Goal: Task Accomplishment & Management: Use online tool/utility

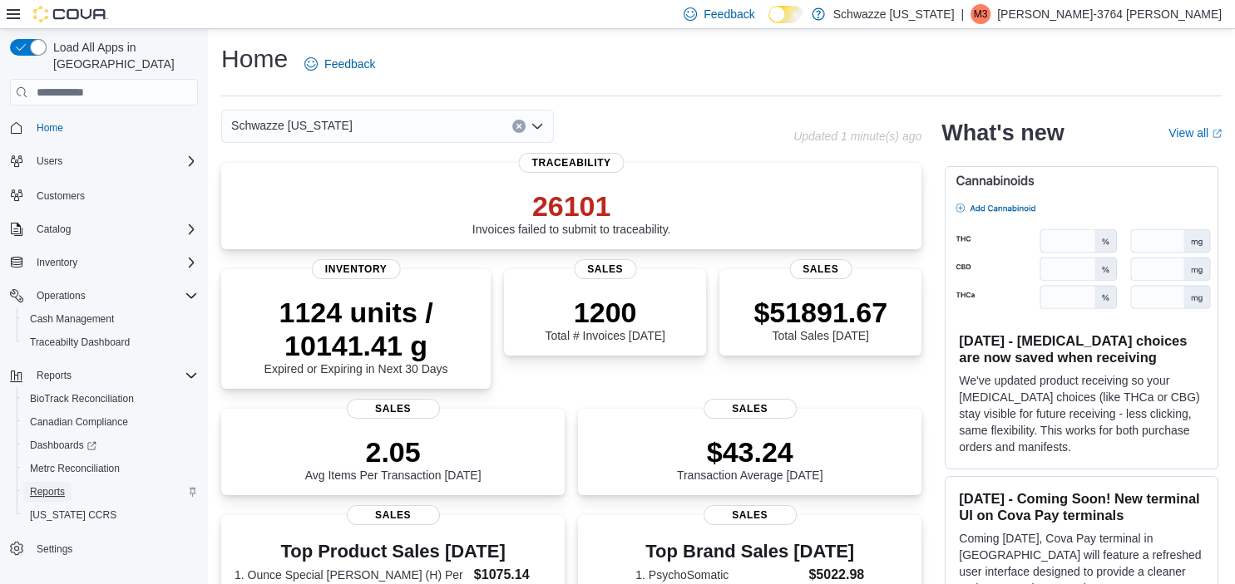
click at [47, 486] on span "Reports" at bounding box center [47, 492] width 35 height 13
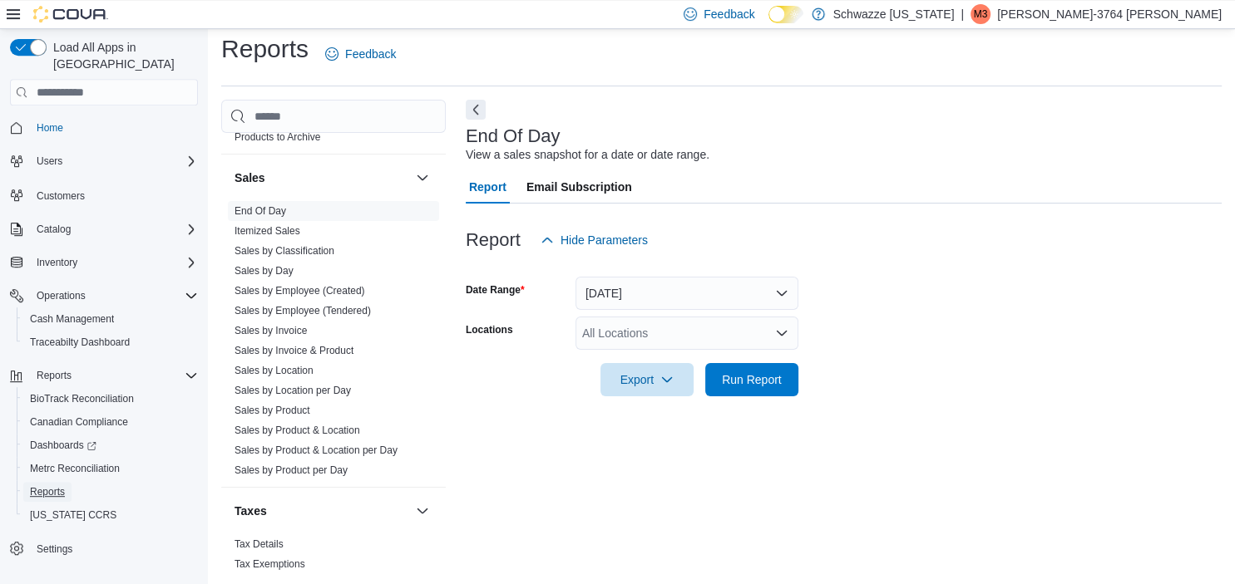
scroll to position [1141, 0]
click at [313, 303] on link "Sales by Employee (Tendered)" at bounding box center [302, 308] width 136 height 12
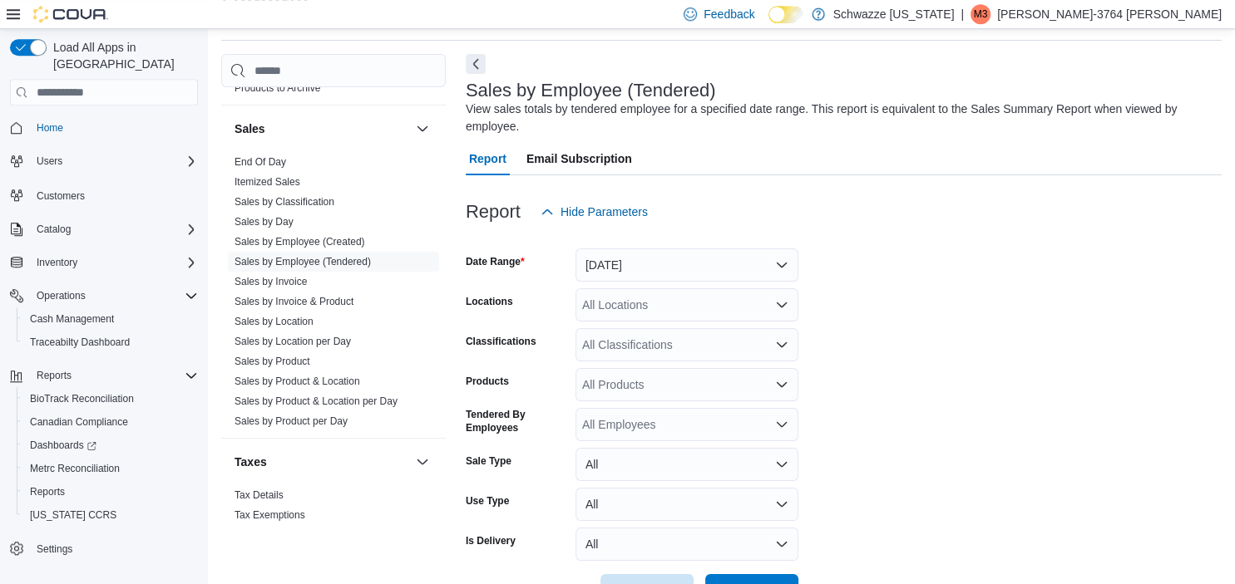
scroll to position [112, 0]
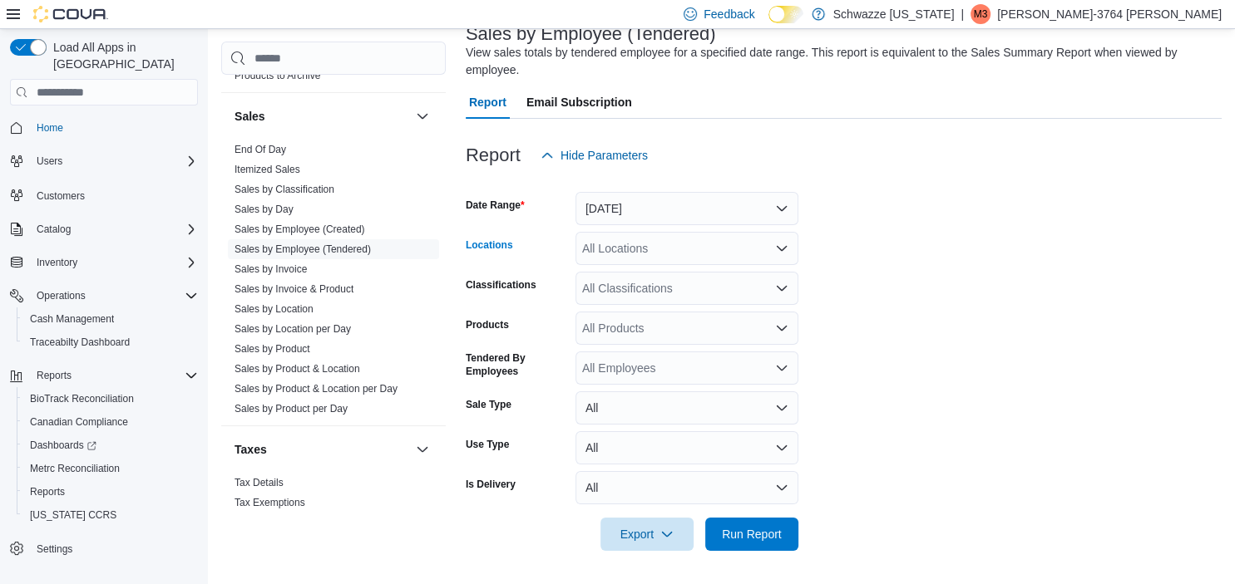
click at [650, 243] on div "All Locations" at bounding box center [686, 248] width 223 height 33
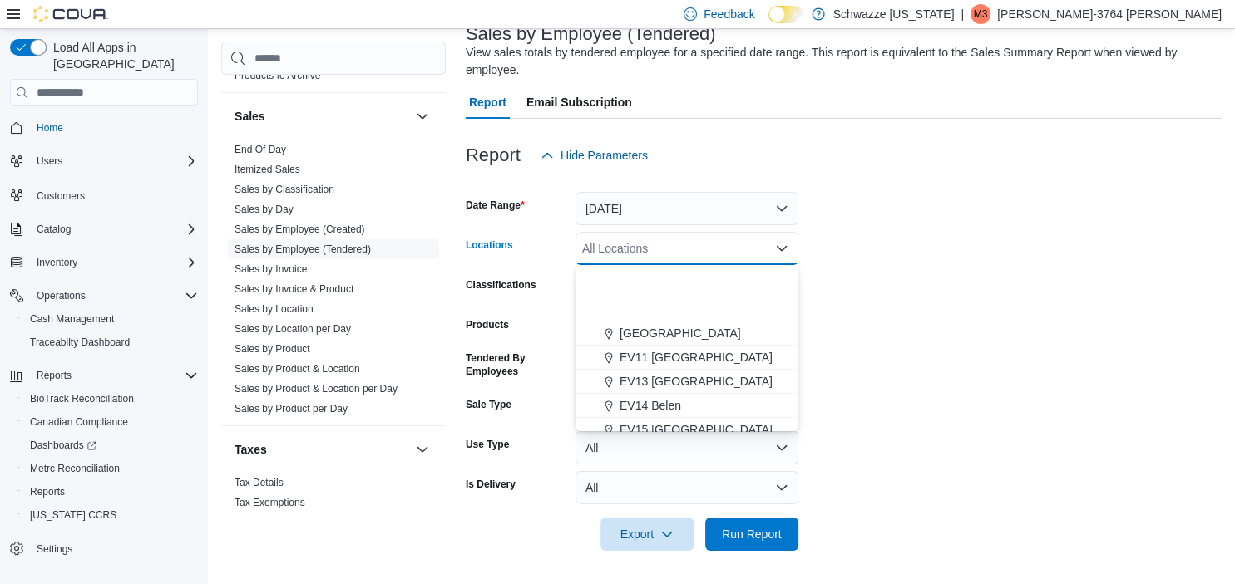
scroll to position [309, 0]
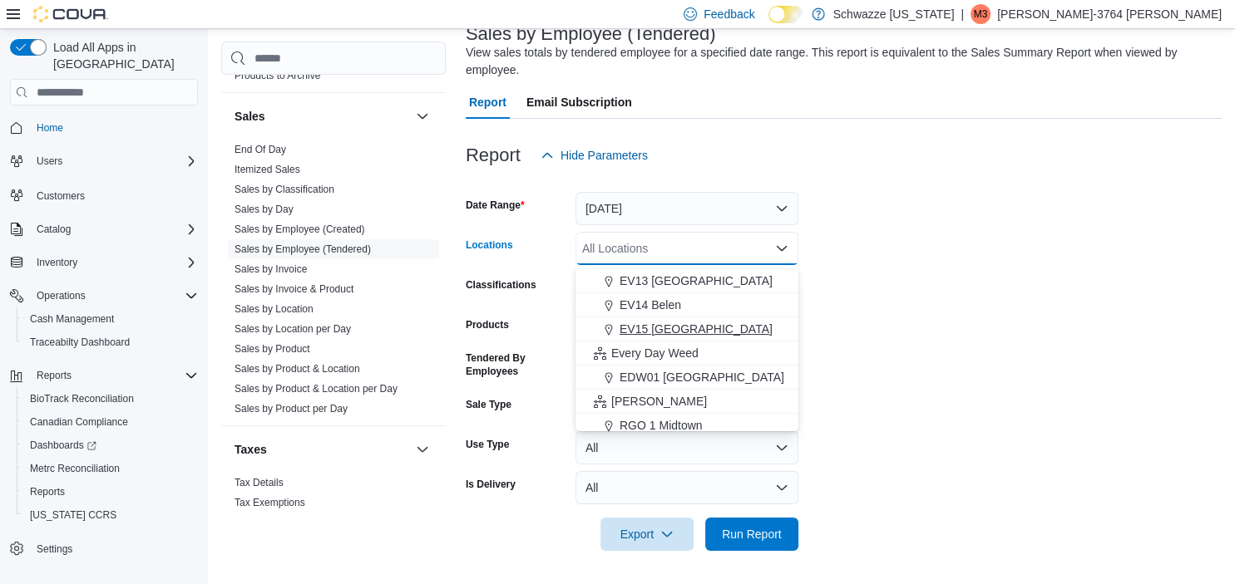
click at [673, 330] on span "EV15 [GEOGRAPHIC_DATA]" at bounding box center [695, 329] width 153 height 17
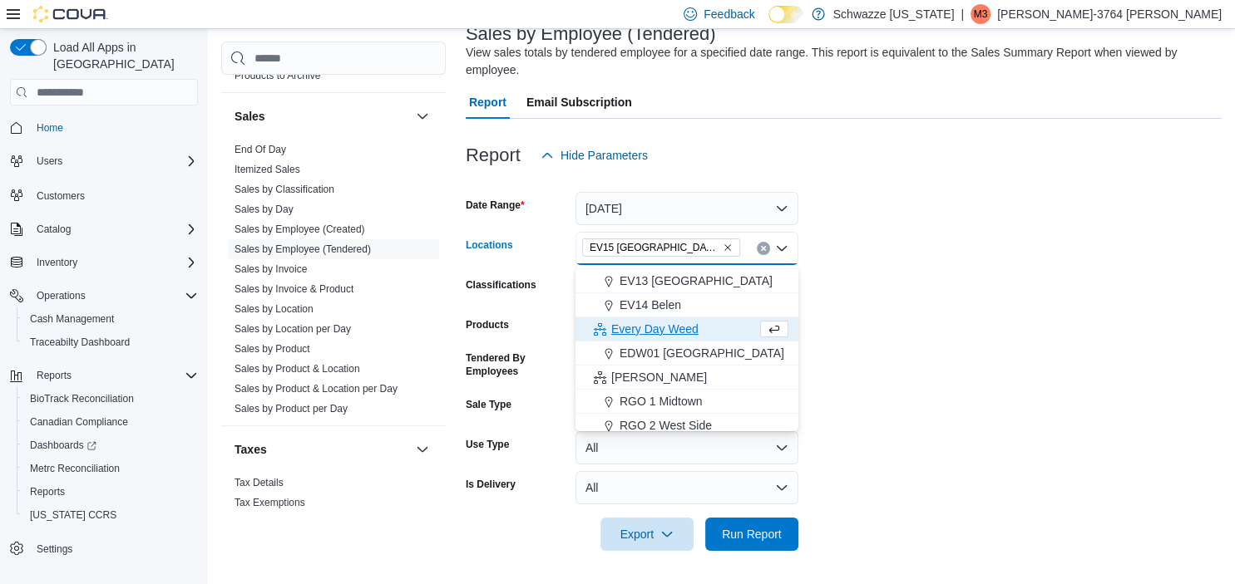
click at [853, 314] on form "Date Range [DATE] Locations EV15 [GEOGRAPHIC_DATA] [GEOGRAPHIC_DATA] box. Selec…" at bounding box center [844, 361] width 756 height 379
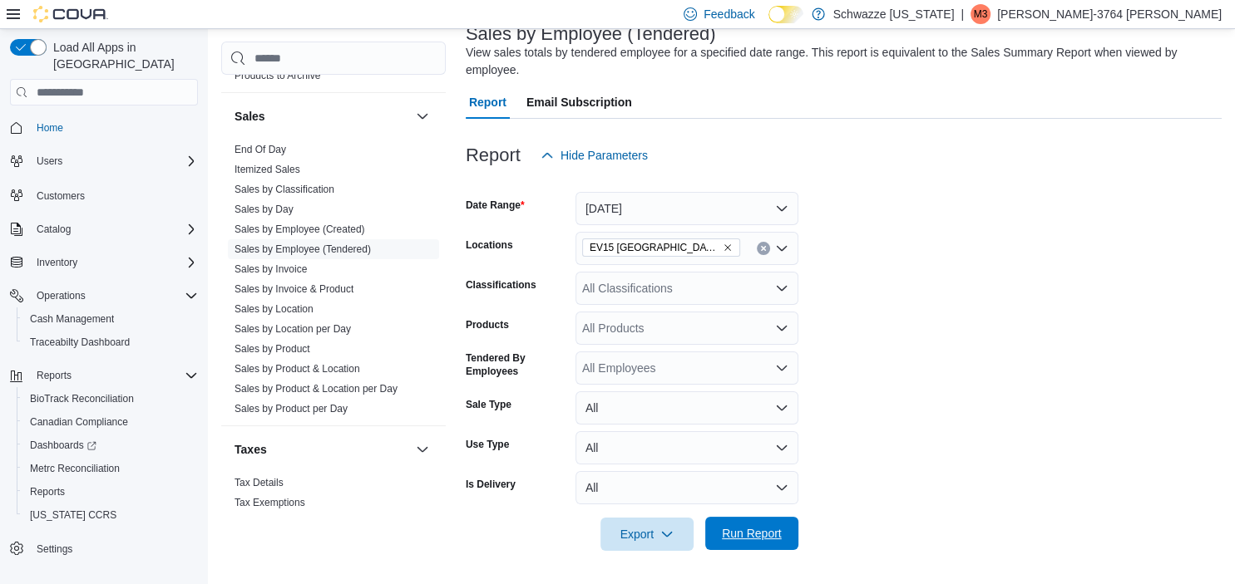
click at [739, 529] on span "Run Report" at bounding box center [752, 533] width 60 height 17
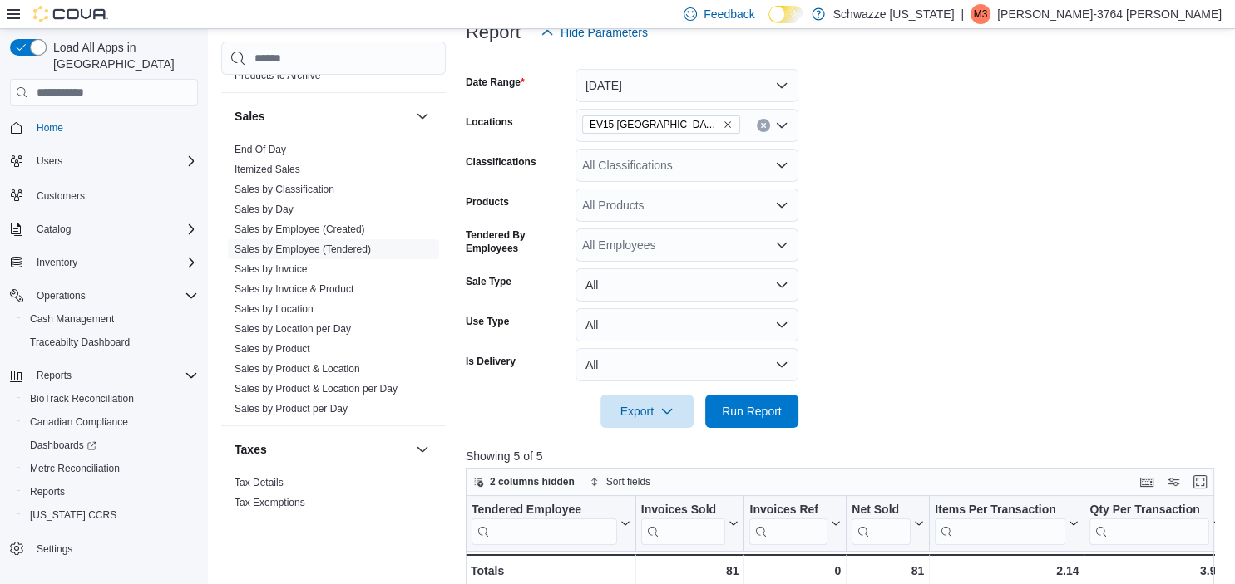
scroll to position [255, 0]
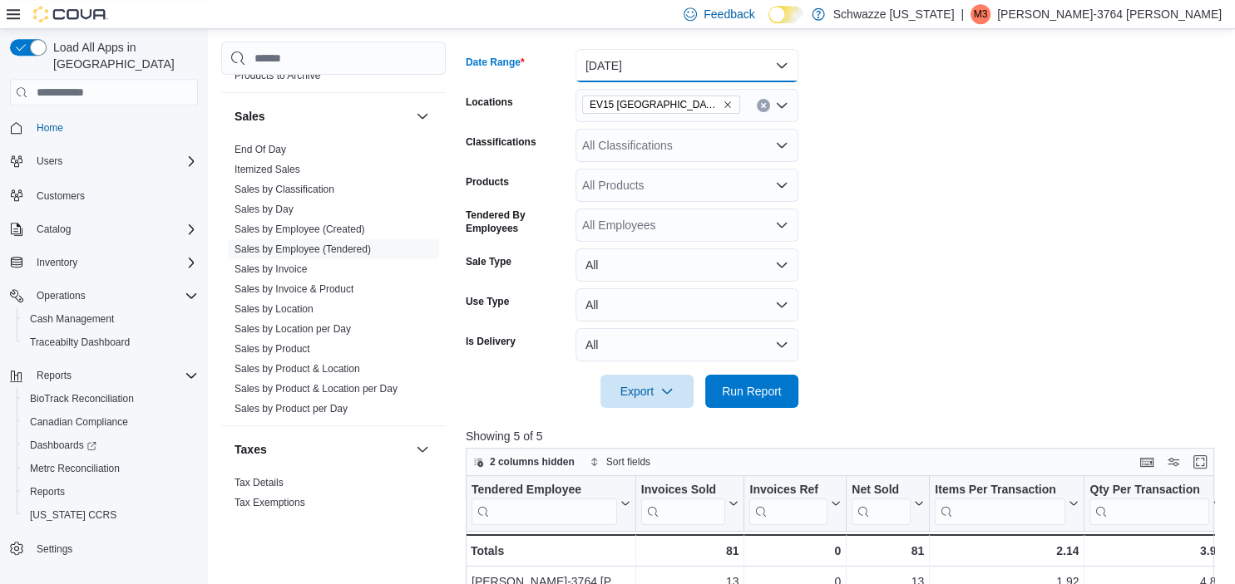
click at [657, 65] on button "[DATE]" at bounding box center [686, 65] width 223 height 33
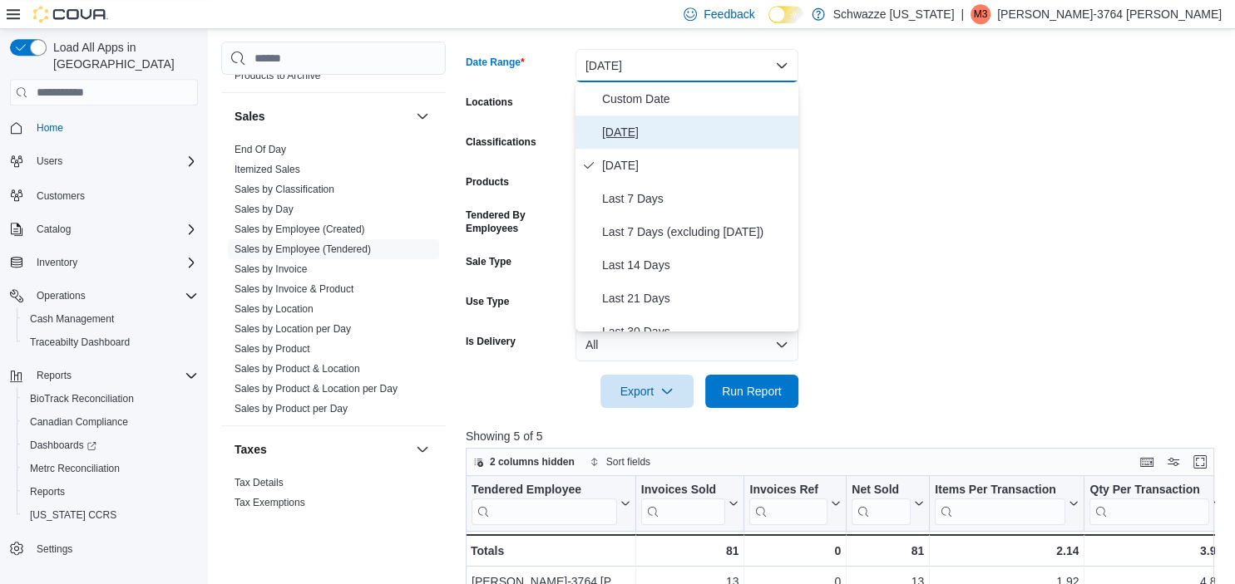
click at [638, 133] on span "[DATE]" at bounding box center [697, 132] width 190 height 20
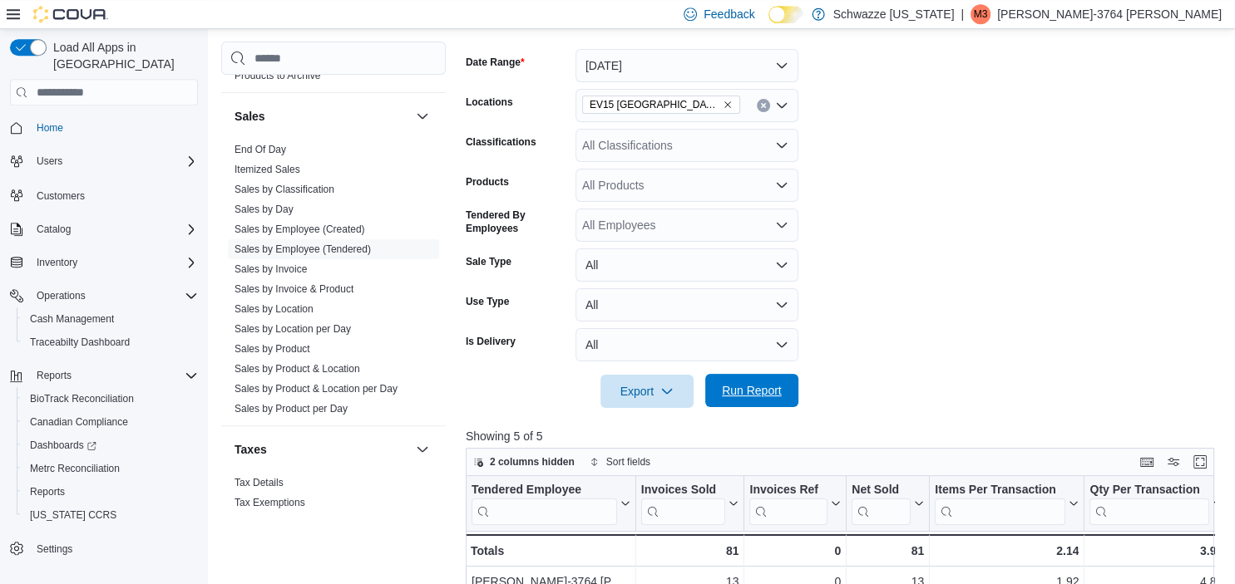
click at [756, 396] on span "Run Report" at bounding box center [752, 390] width 60 height 17
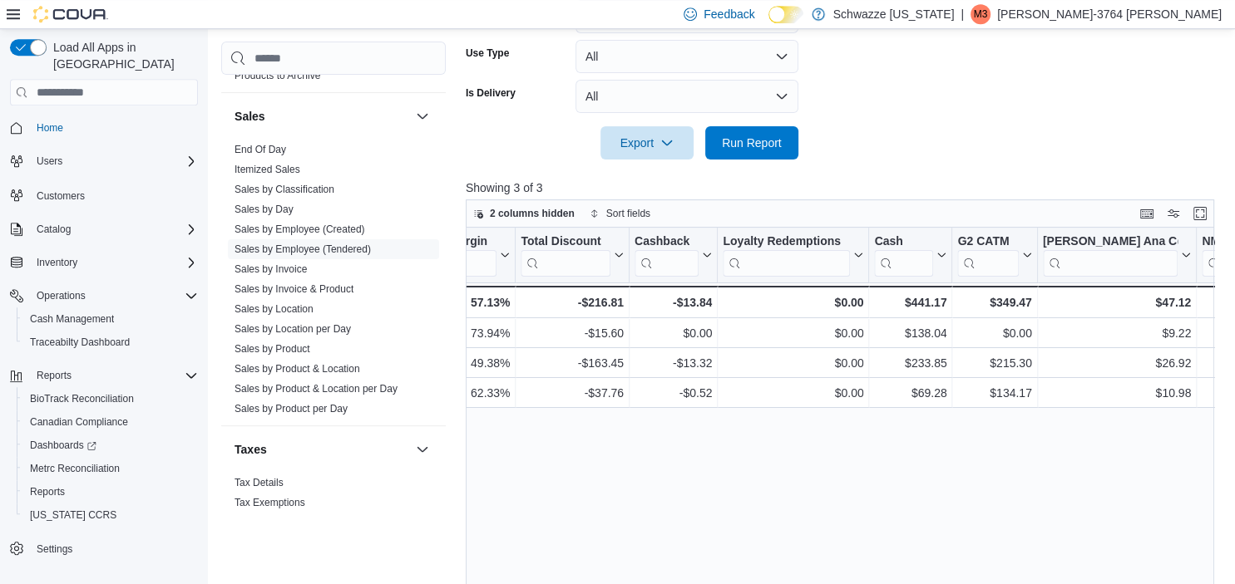
scroll to position [0, 1862]
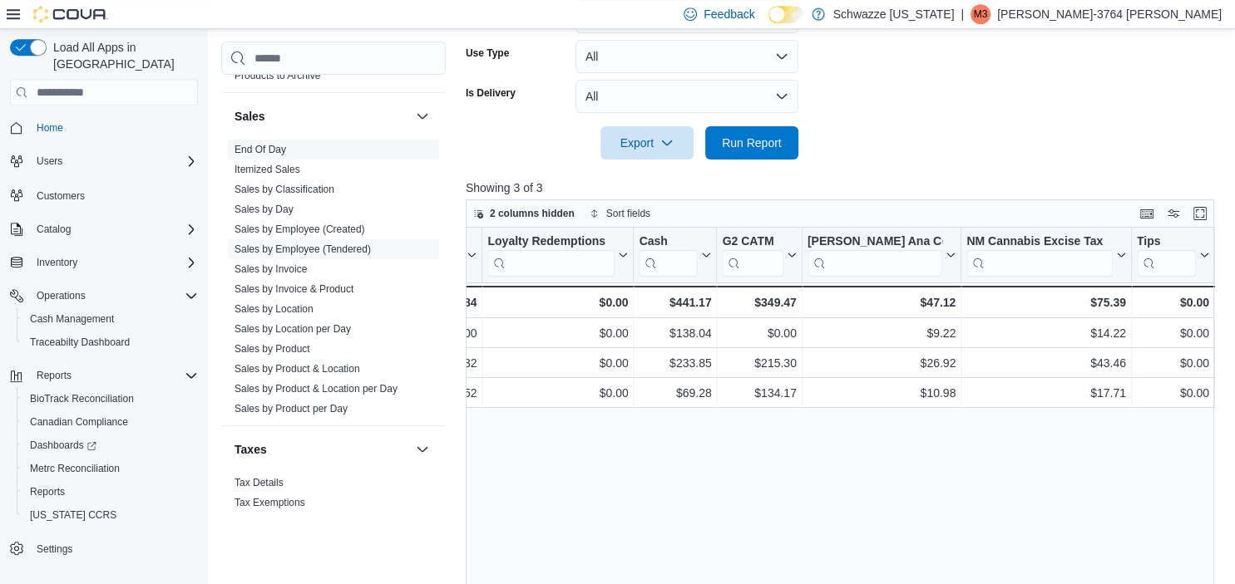
click at [268, 146] on link "End Of Day" at bounding box center [260, 150] width 52 height 12
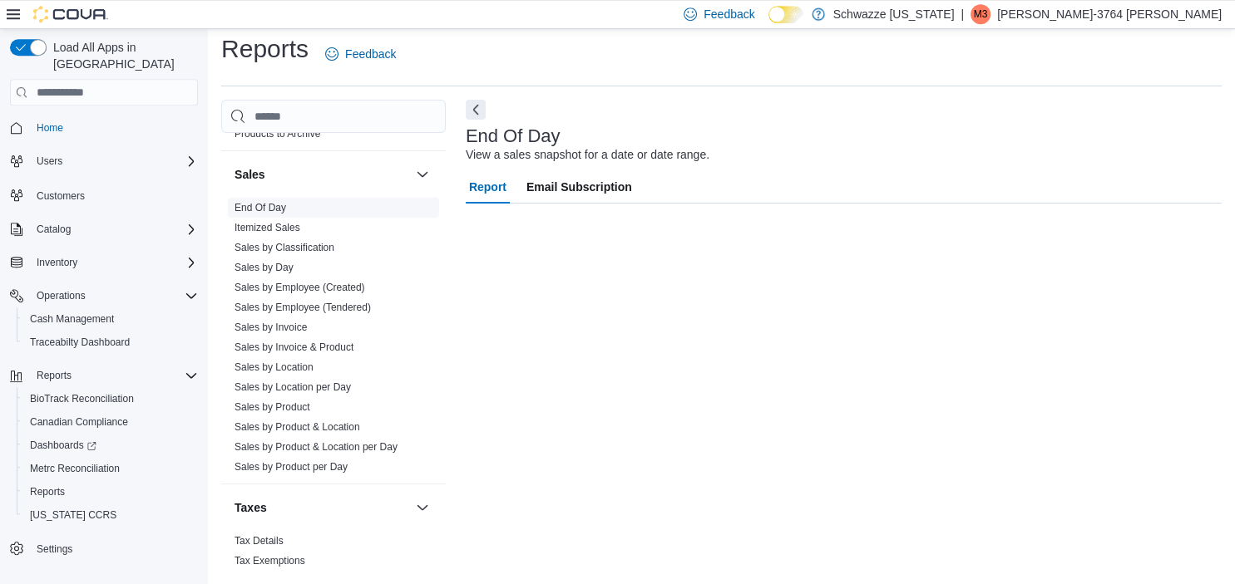
scroll to position [10, 0]
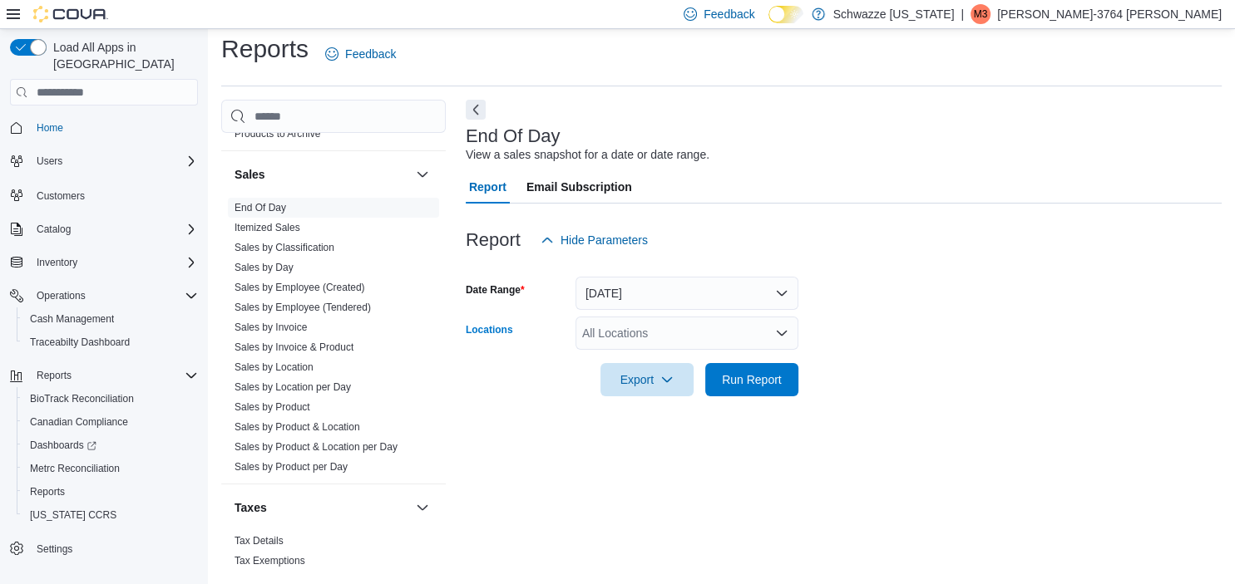
click at [691, 340] on div "All Locations" at bounding box center [686, 333] width 223 height 33
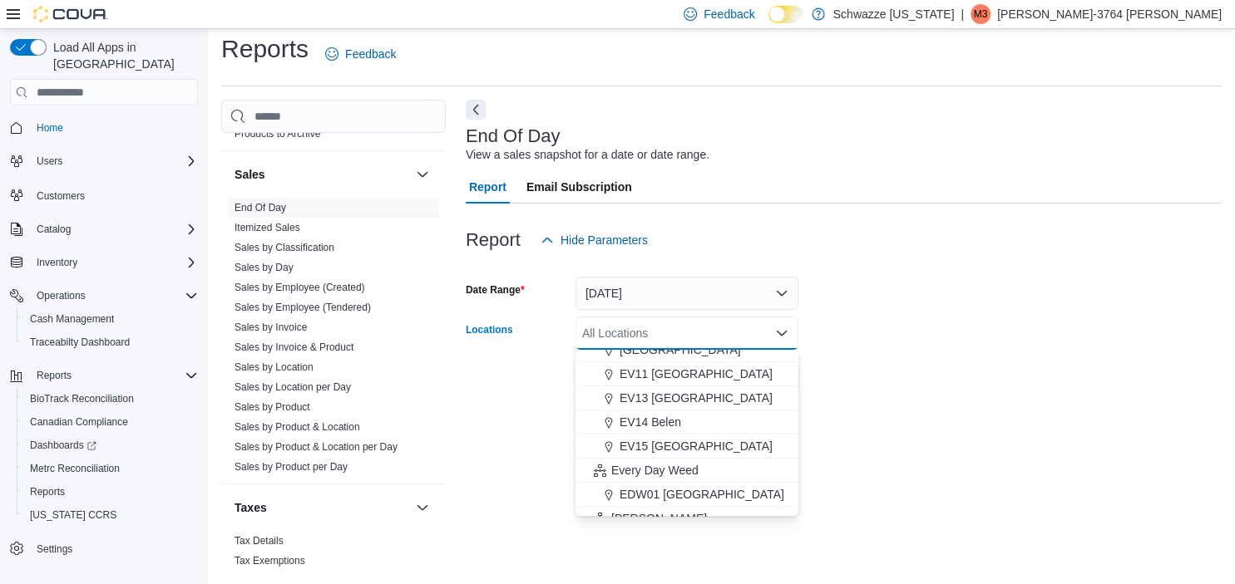
scroll to position [293, 0]
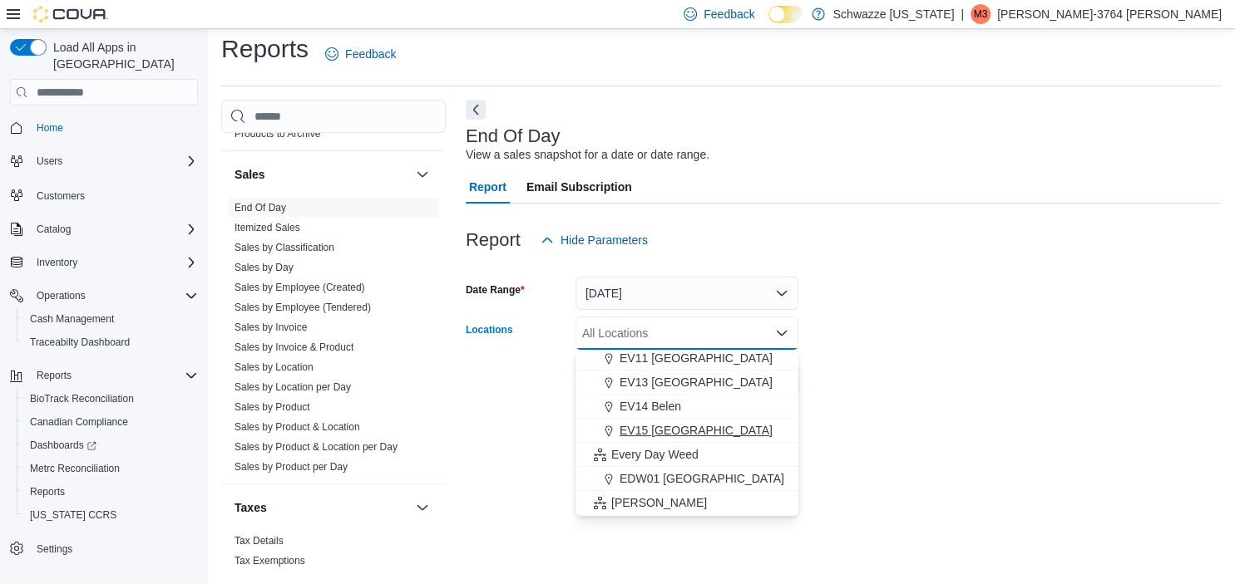
click at [714, 419] on button "EV15 [GEOGRAPHIC_DATA]" at bounding box center [686, 431] width 223 height 24
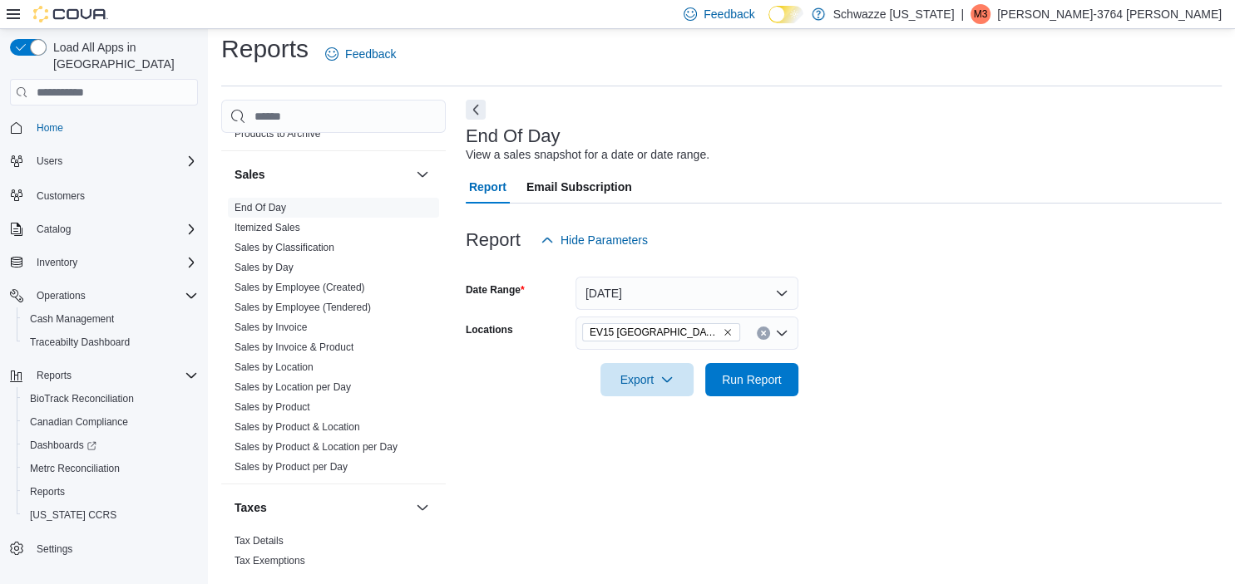
click at [969, 348] on form "Date Range [DATE] Locations EV15 [GEOGRAPHIC_DATA] North Export Run Report" at bounding box center [844, 327] width 756 height 140
click at [737, 385] on span "Run Report" at bounding box center [752, 379] width 60 height 17
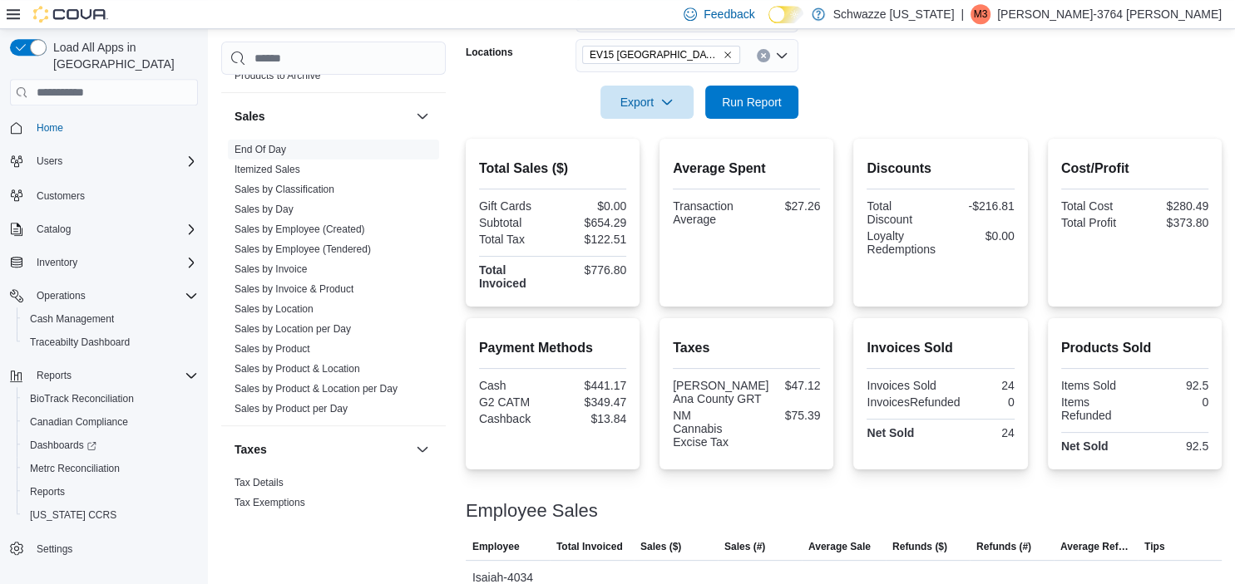
scroll to position [287, 0]
click at [289, 274] on span "Sales by Invoice" at bounding box center [270, 269] width 72 height 13
click at [293, 263] on span "Sales by Invoice" at bounding box center [270, 269] width 72 height 13
click at [285, 266] on link "Sales by Invoice" at bounding box center [270, 270] width 72 height 12
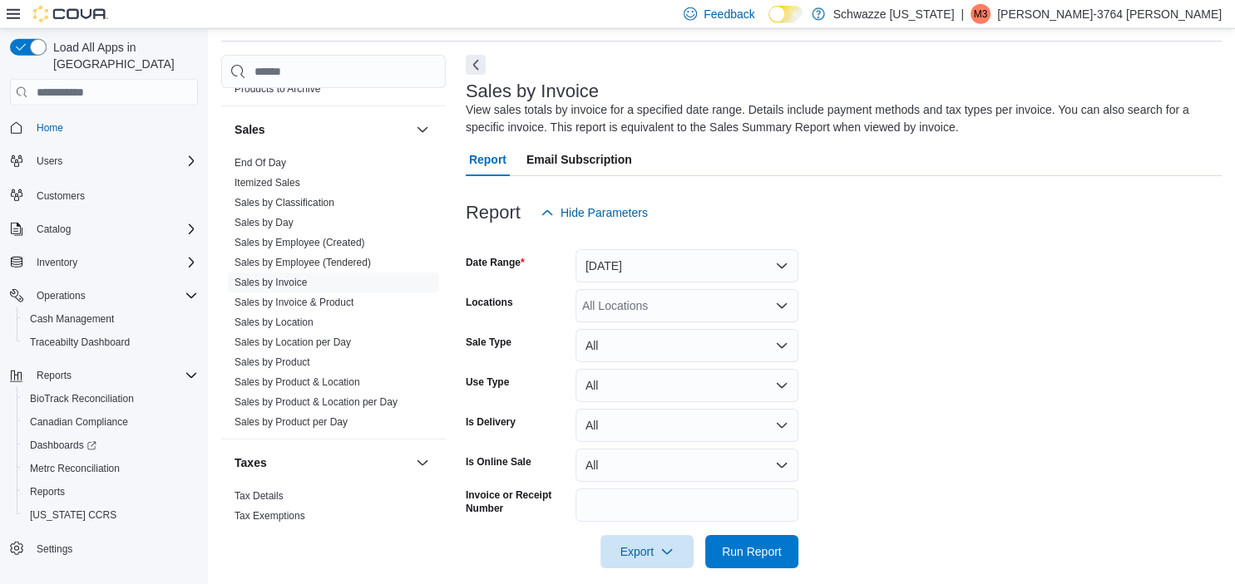
scroll to position [56, 0]
click at [650, 267] on button "[DATE]" at bounding box center [686, 265] width 223 height 33
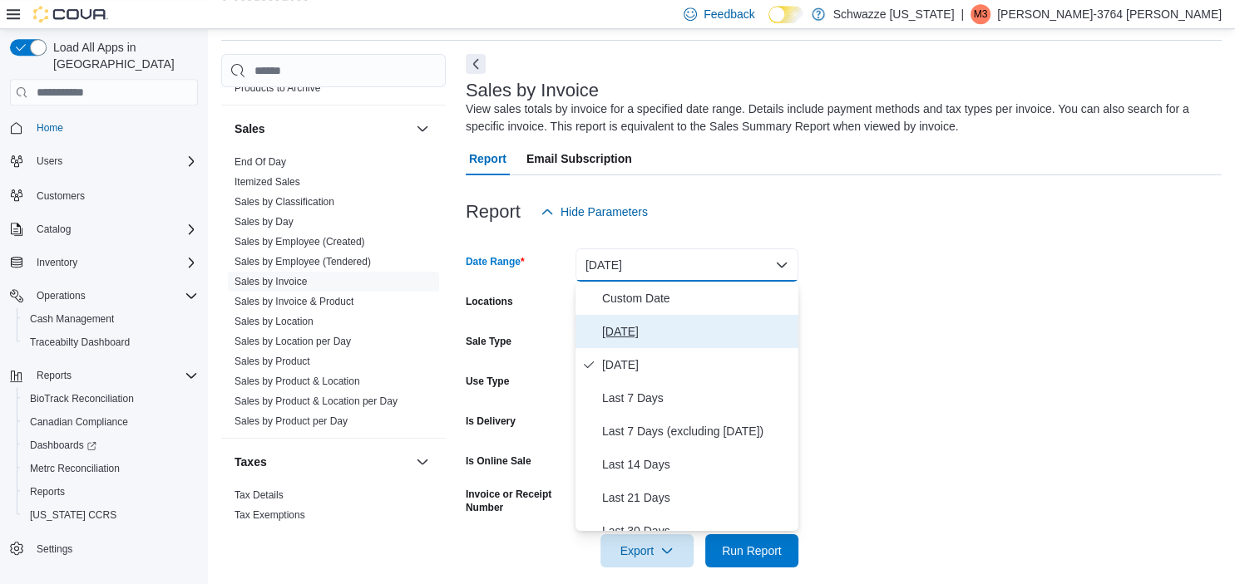
click at [643, 331] on span "[DATE]" at bounding box center [697, 332] width 190 height 20
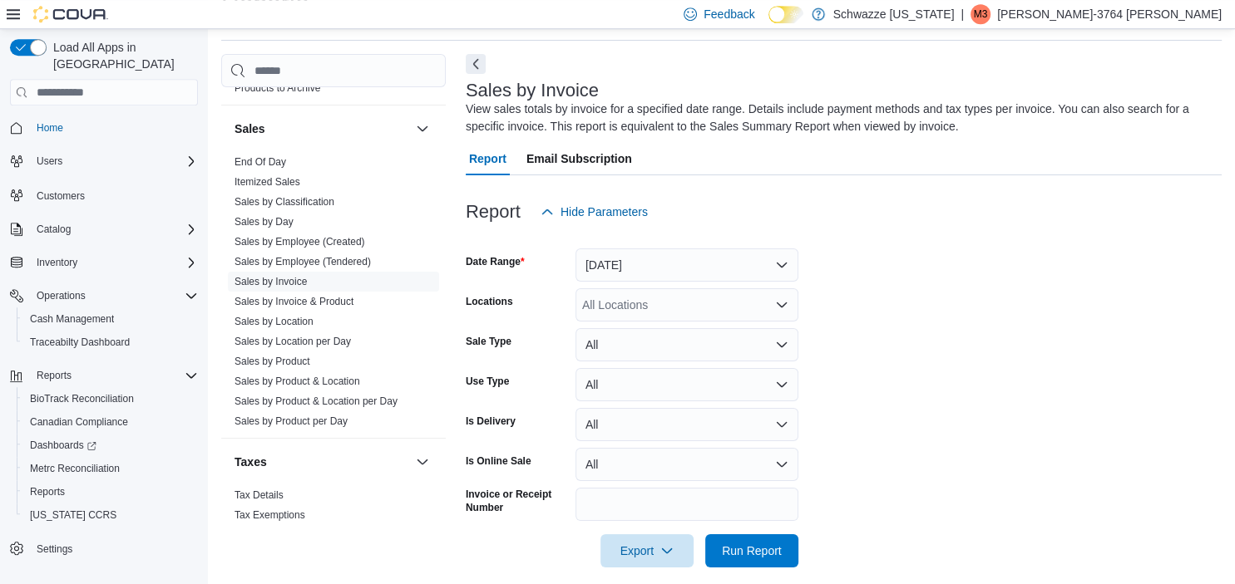
click at [985, 214] on div "Report Hide Parameters" at bounding box center [844, 211] width 756 height 33
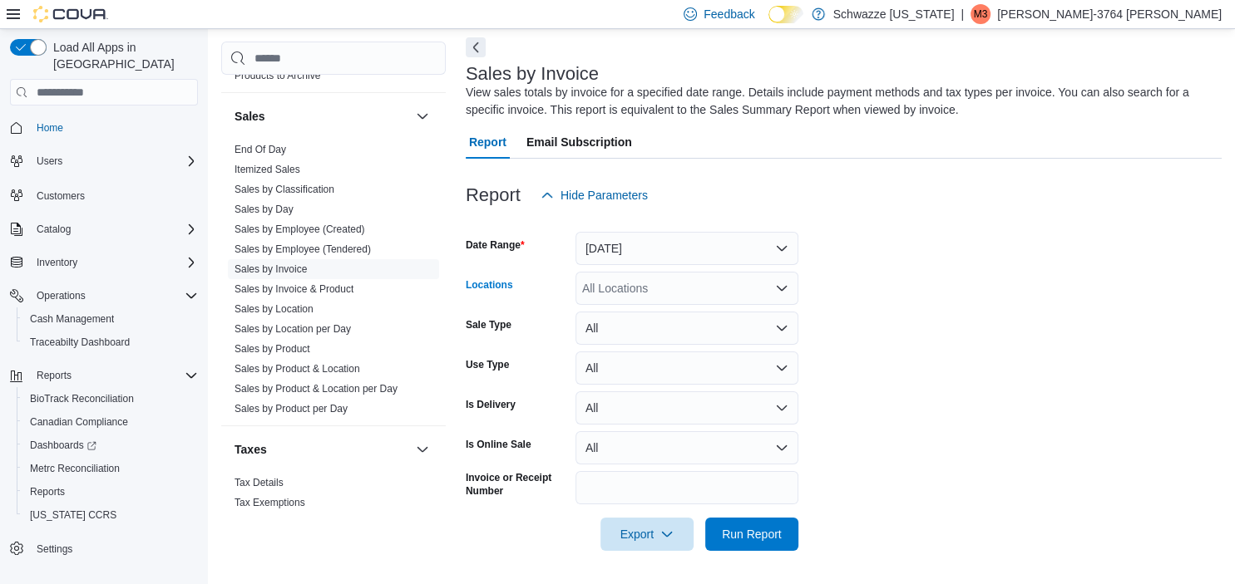
click at [646, 298] on div "All Locations" at bounding box center [686, 288] width 223 height 33
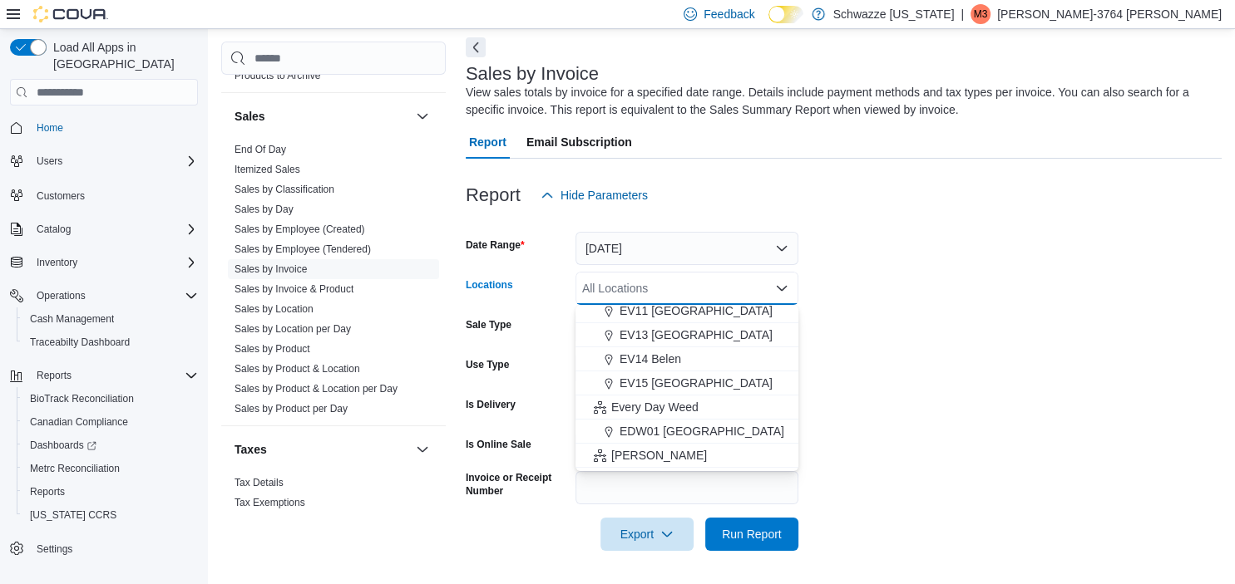
scroll to position [296, 0]
click at [670, 374] on button "EV15 [GEOGRAPHIC_DATA]" at bounding box center [686, 383] width 223 height 24
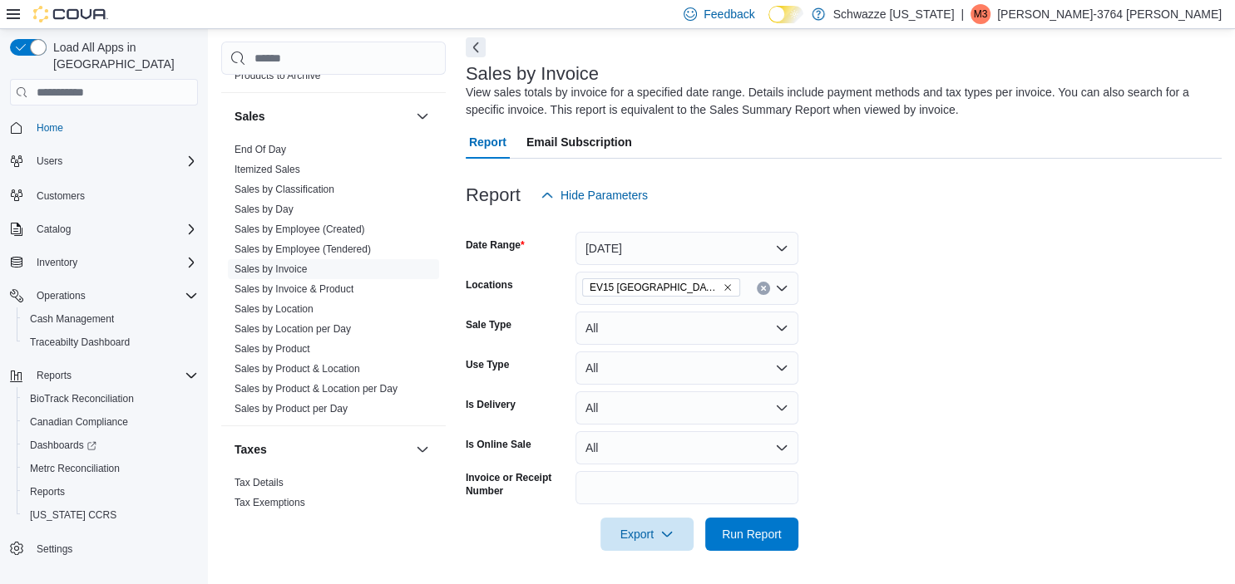
click at [981, 292] on form "Date Range [DATE] Locations EV15 [GEOGRAPHIC_DATA] North Sale Type All Use Type…" at bounding box center [844, 381] width 756 height 339
click at [769, 538] on span "Run Report" at bounding box center [752, 533] width 60 height 17
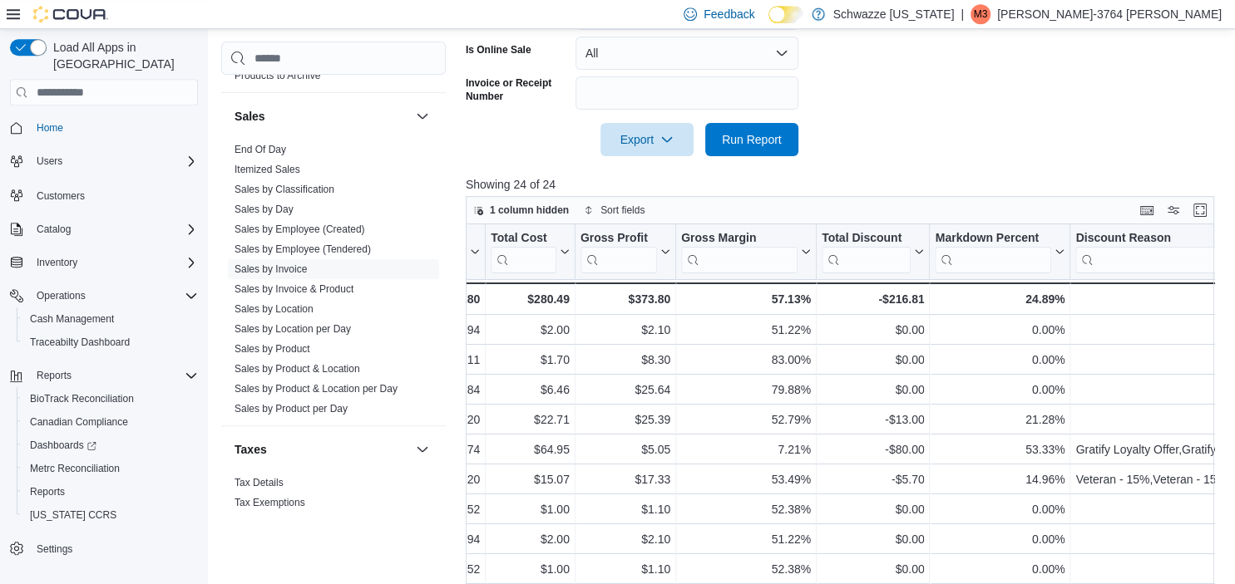
scroll to position [0, 1367]
click at [1023, 301] on div "24.89%" at bounding box center [999, 299] width 130 height 20
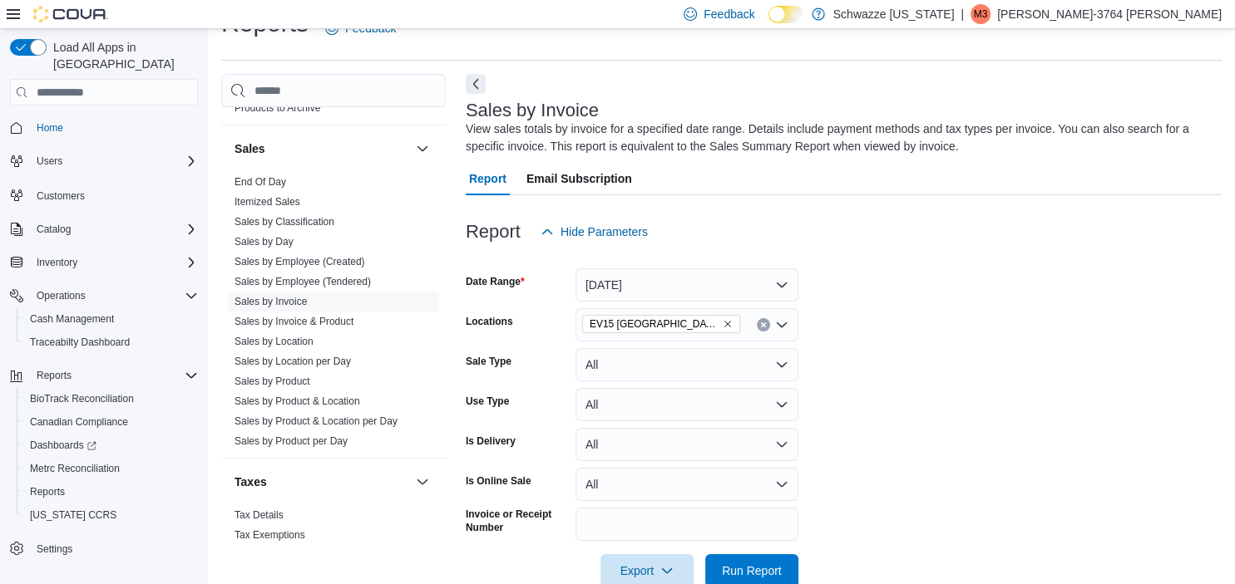
scroll to position [80, 0]
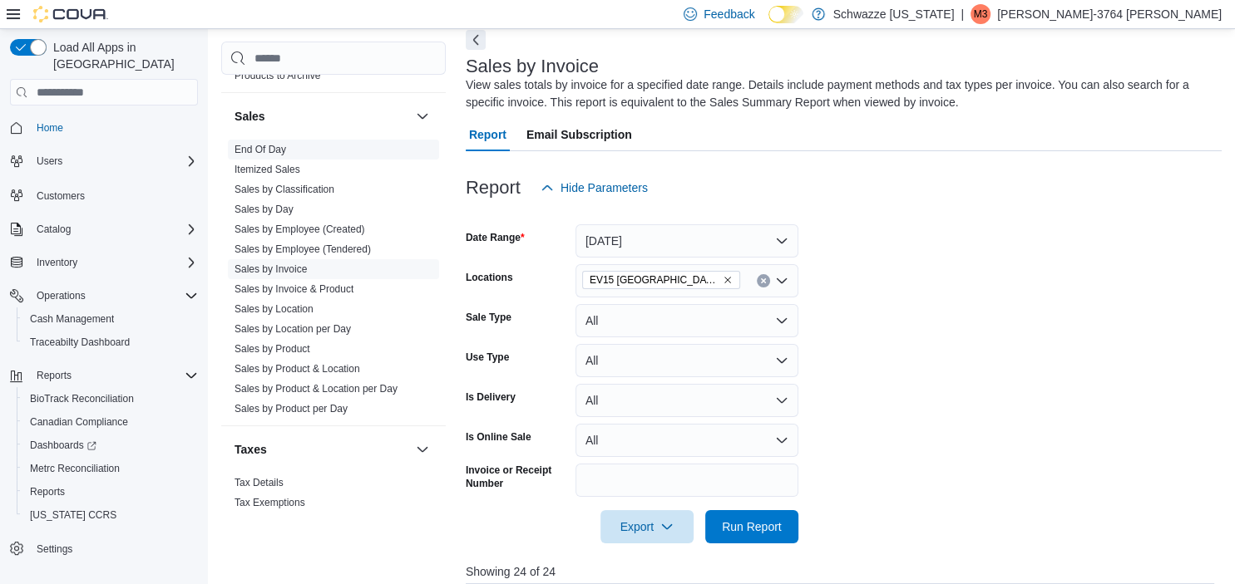
click at [278, 146] on link "End Of Day" at bounding box center [260, 150] width 52 height 12
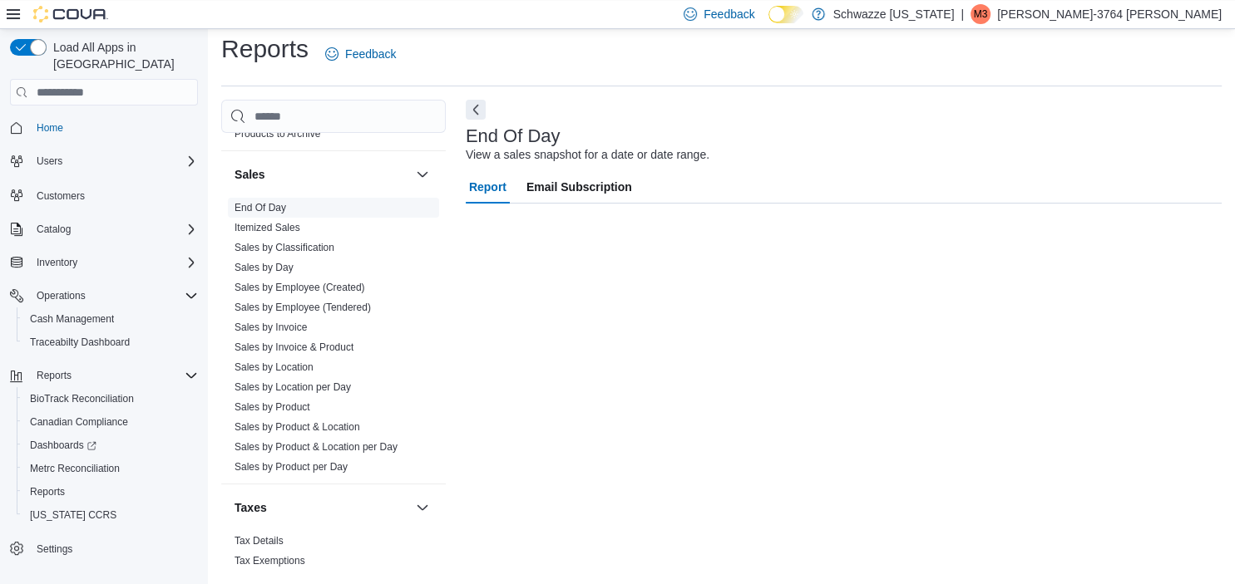
scroll to position [10, 0]
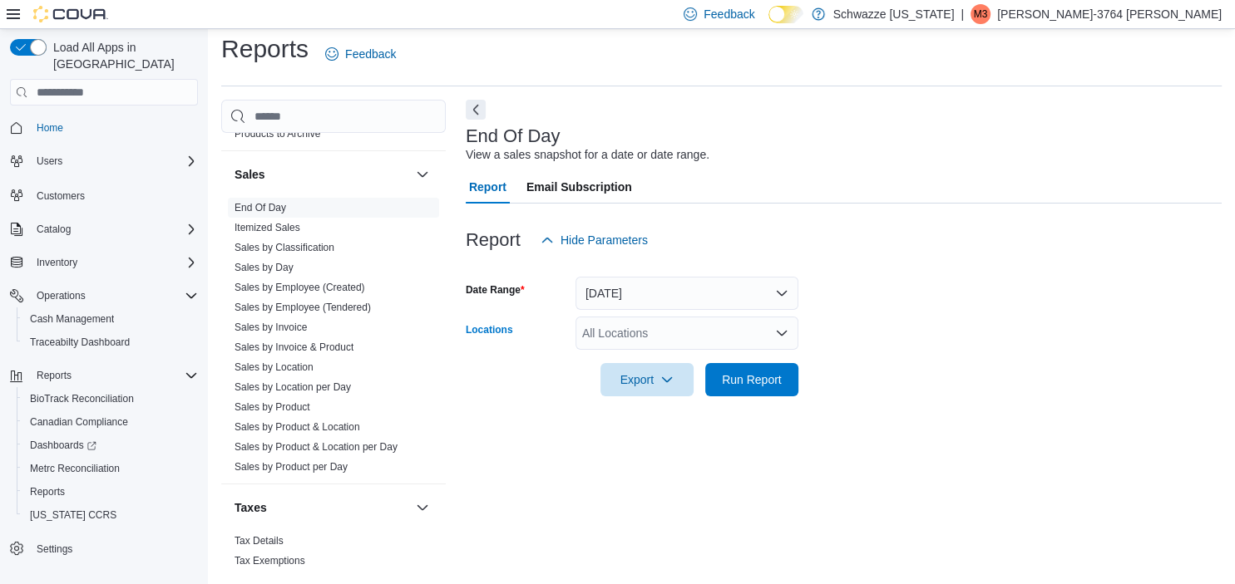
click at [614, 333] on div "All Locations" at bounding box center [686, 333] width 223 height 33
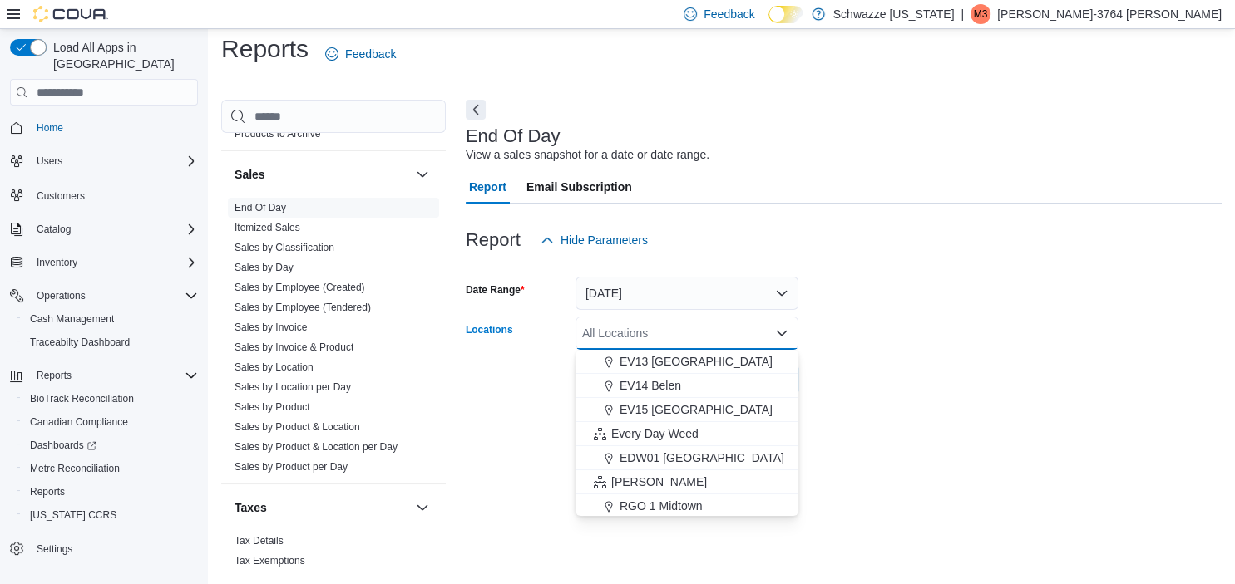
scroll to position [314, 0]
click at [674, 412] on span "EV15 [GEOGRAPHIC_DATA]" at bounding box center [695, 409] width 153 height 17
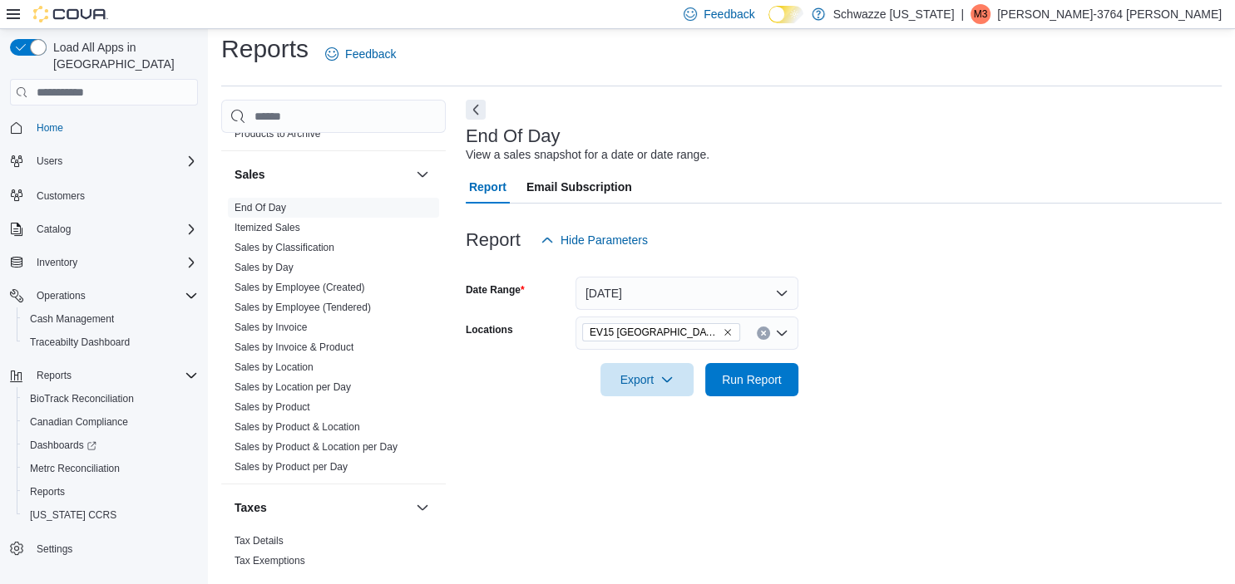
click at [919, 383] on form "Date Range [DATE] Locations EV15 [GEOGRAPHIC_DATA] North Export Run Report" at bounding box center [844, 327] width 756 height 140
click at [757, 377] on span "Run Report" at bounding box center [752, 379] width 60 height 17
